Goal: Task Accomplishment & Management: Use online tool/utility

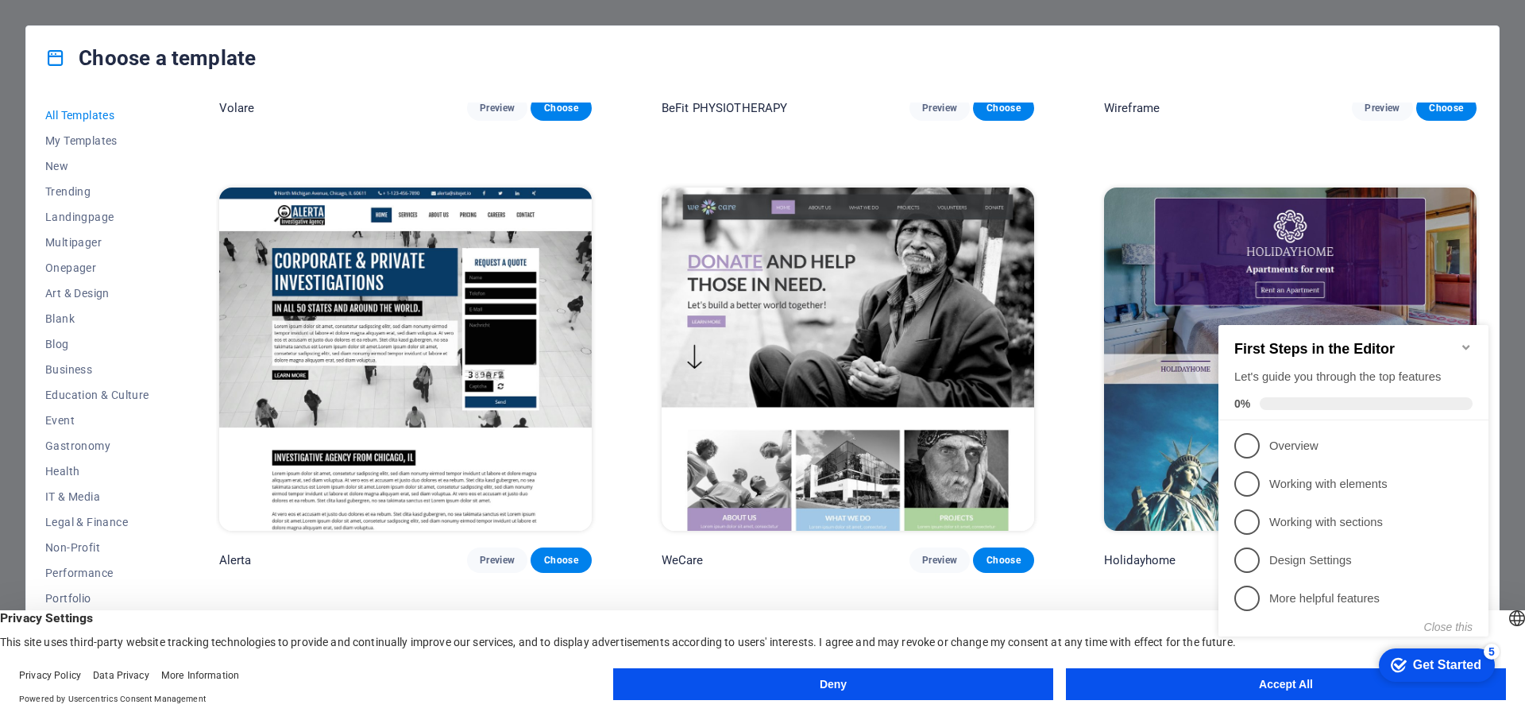
scroll to position [12548, 0]
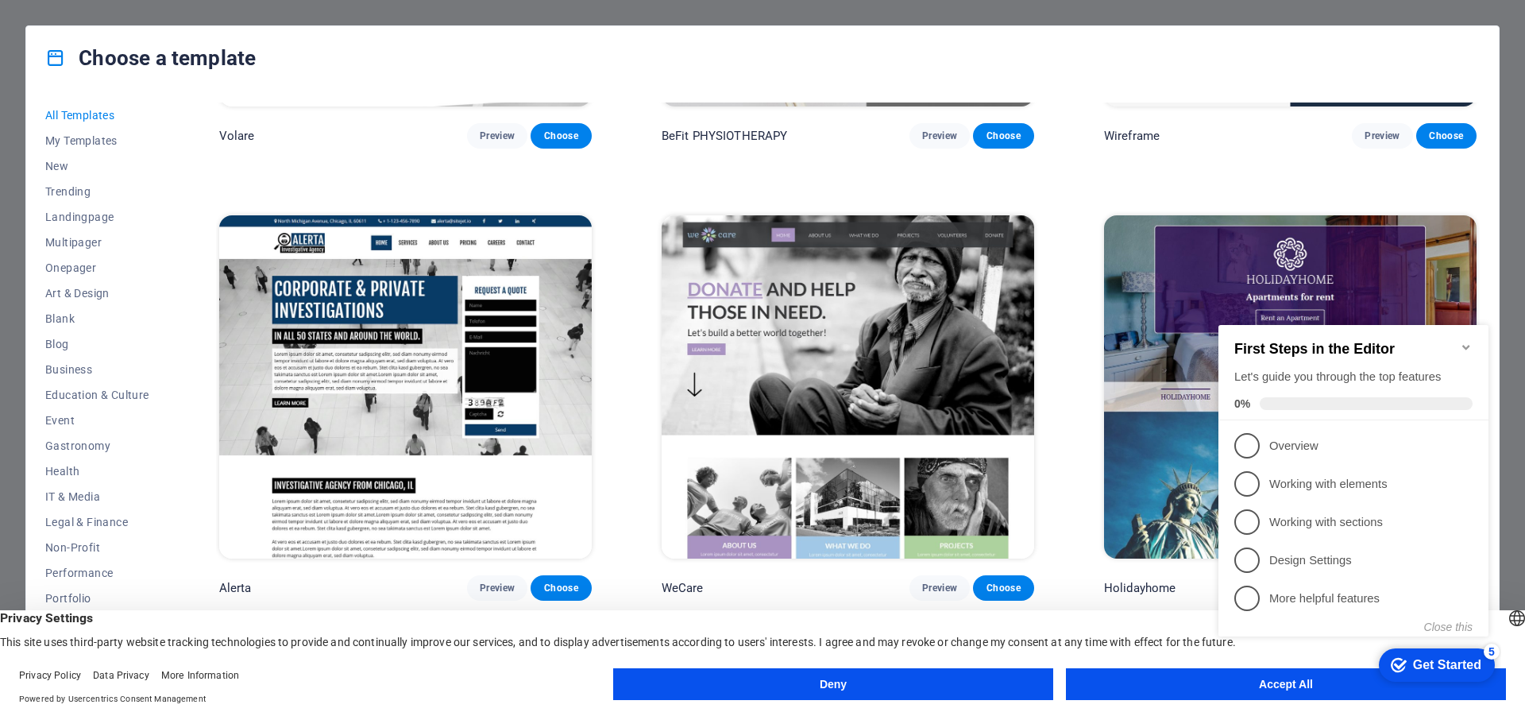
click at [897, 263] on img at bounding box center [848, 386] width 372 height 343
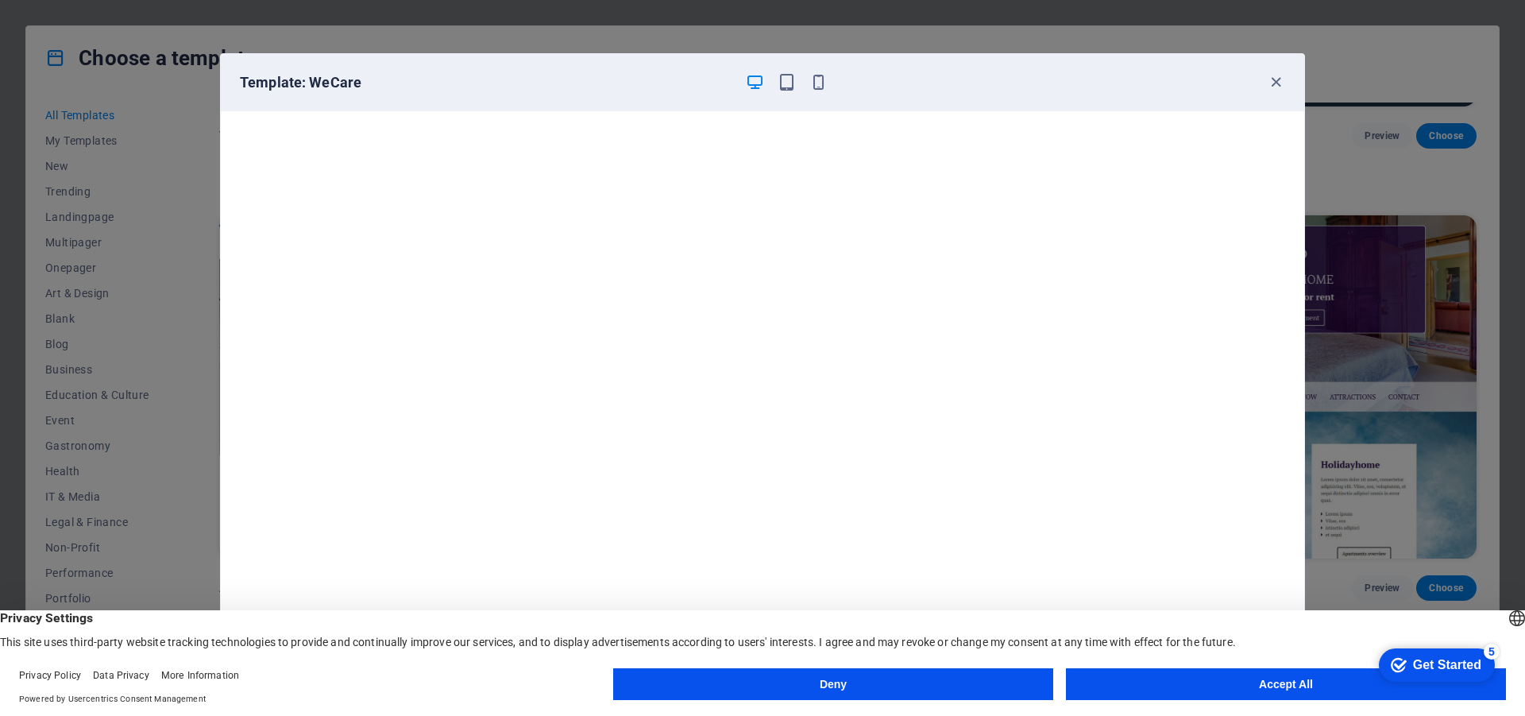
scroll to position [4, 0]
click at [1274, 80] on icon "button" at bounding box center [1276, 82] width 18 height 18
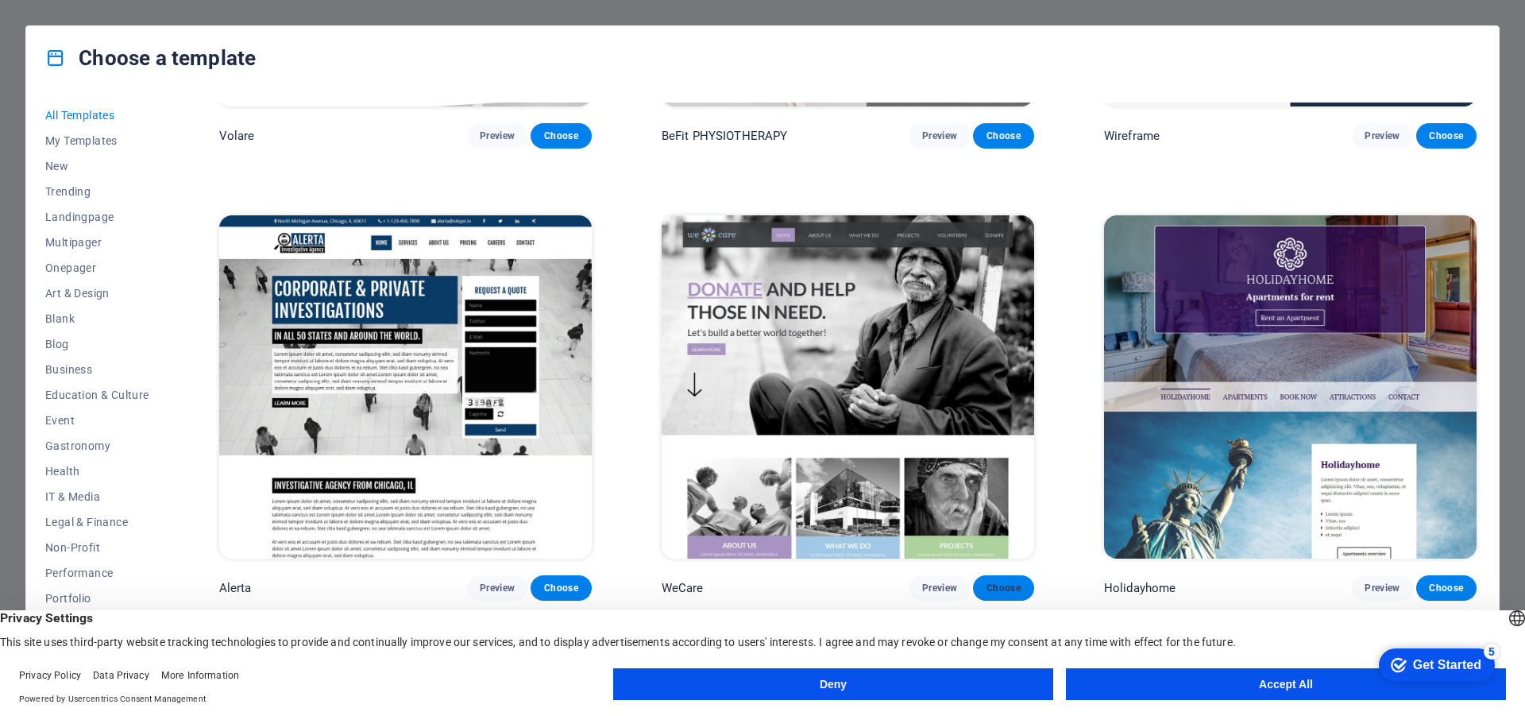
click at [1013, 581] on span "Choose" at bounding box center [1003, 587] width 35 height 13
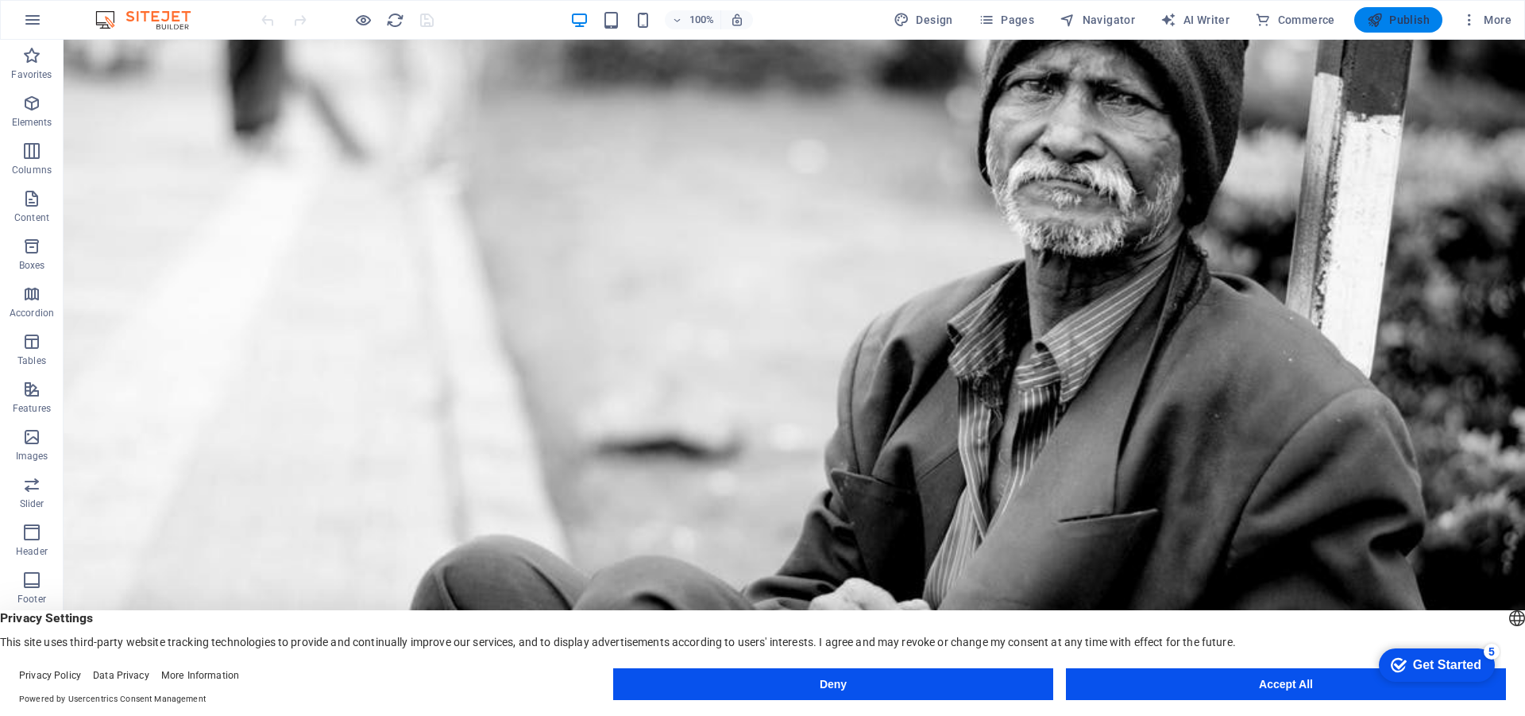
click at [1394, 19] on span "Publish" at bounding box center [1398, 20] width 63 height 16
